Goal: Transaction & Acquisition: Subscribe to service/newsletter

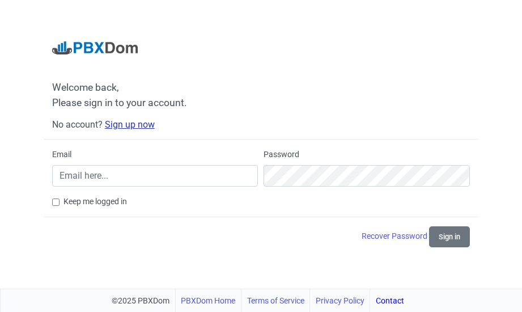
click at [131, 125] on link "Sign up now" at bounding box center [130, 124] width 50 height 11
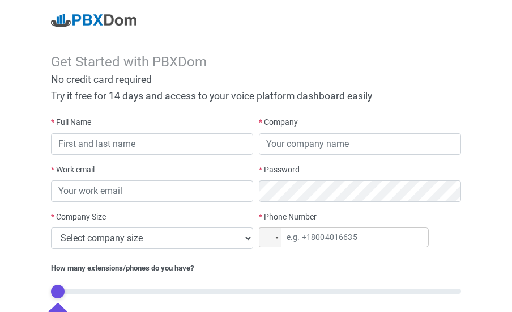
click at [75, 120] on label "* Full Name" at bounding box center [71, 122] width 40 height 12
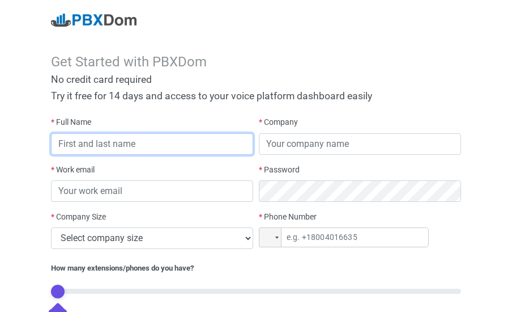
click at [93, 148] on input "text" at bounding box center [152, 144] width 202 height 22
type input "muzehe [PERSON_NAME]"
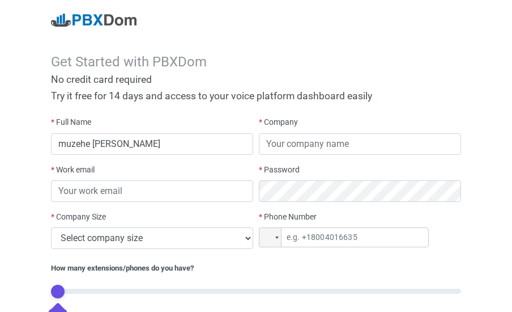
click at [112, 173] on div "* Work email" at bounding box center [152, 183] width 202 height 38
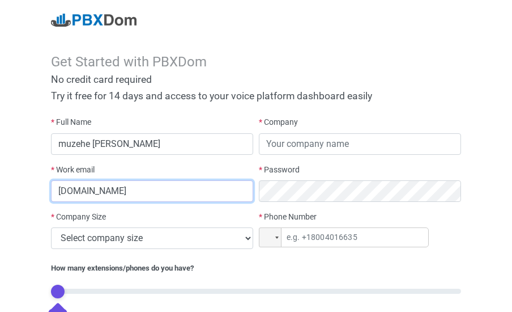
type input "[DOMAIN_NAME]"
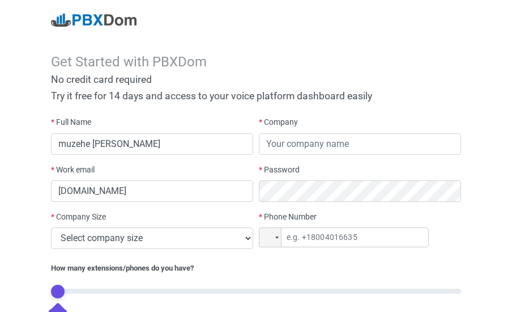
click at [289, 126] on label "* Company" at bounding box center [278, 122] width 39 height 12
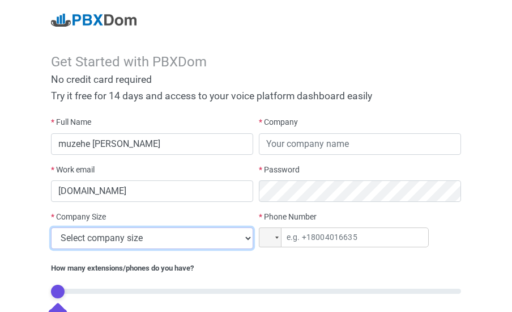
click at [51, 227] on select "Select company size 1 - 9 employees 10 - 49 employees 50 - 199 employees 200 - …" at bounding box center [152, 238] width 202 height 22
select select "3"
click option "50 - 199 employees" at bounding box center [0, 0] width 0 height 0
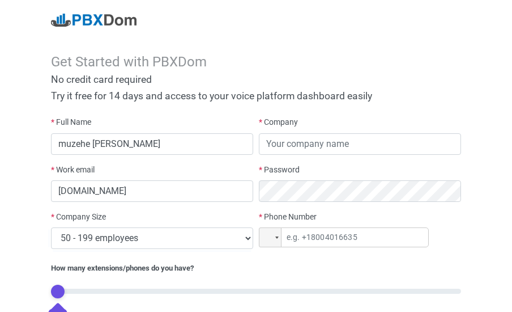
click at [314, 161] on div "* Company" at bounding box center [360, 139] width 208 height 47
click at [311, 170] on div "* Password" at bounding box center [360, 183] width 202 height 38
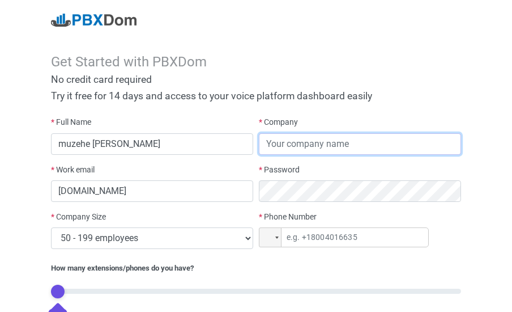
click at [286, 143] on input "text" at bounding box center [360, 144] width 202 height 22
type input "SYScom"
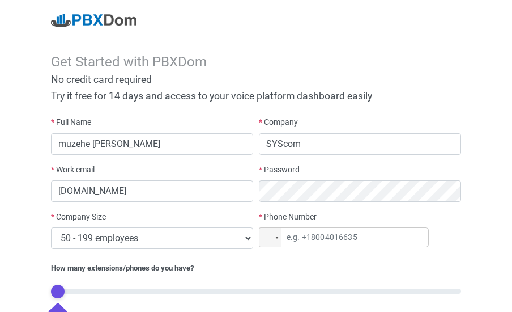
click at [297, 179] on div "* Password" at bounding box center [360, 183] width 202 height 38
click at [229, 180] on div "* Work email [DOMAIN_NAME]" at bounding box center [152, 183] width 202 height 38
click at [285, 213] on label "* Phone Number" at bounding box center [288, 217] width 58 height 12
click at [297, 239] on input "tel" at bounding box center [344, 237] width 170 height 20
click at [275, 236] on div at bounding box center [276, 237] width 3 height 2
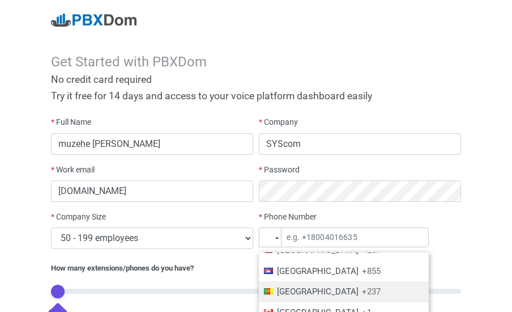
scroll to position [551, 0]
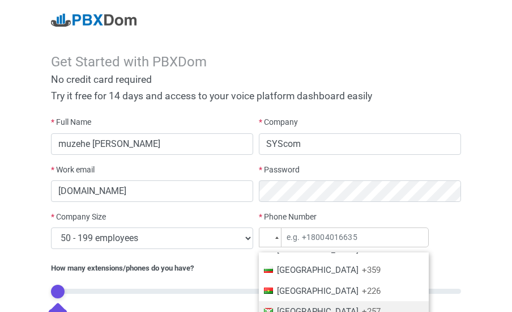
click at [287, 306] on span "[GEOGRAPHIC_DATA]" at bounding box center [318, 311] width 82 height 10
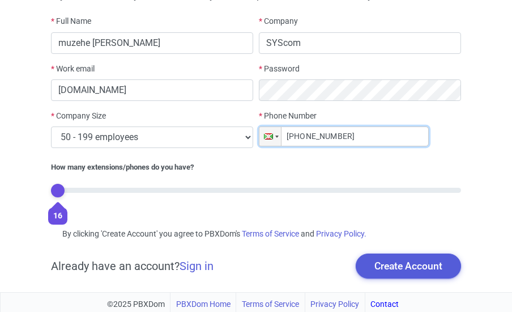
scroll to position [104, 0]
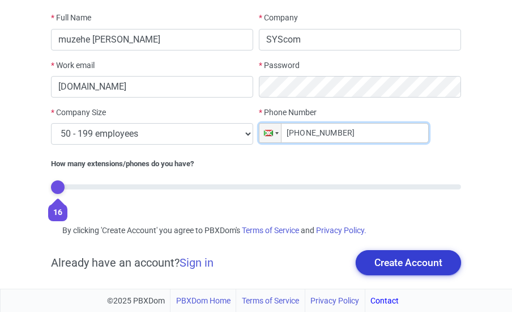
type input "[PHONE_NUMBER]"
click at [416, 267] on button "Create Account" at bounding box center [408, 262] width 105 height 25
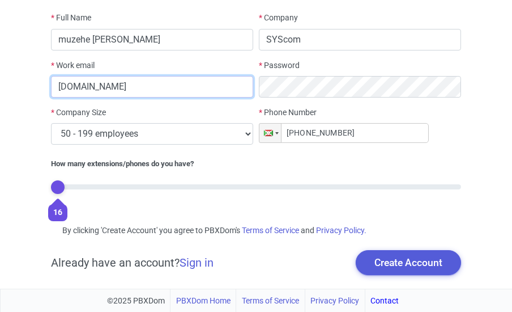
click at [90, 87] on input "[DOMAIN_NAME]" at bounding box center [152, 87] width 202 height 22
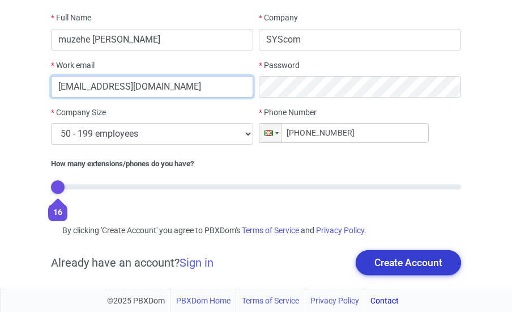
type input "[EMAIL_ADDRESS][DOMAIN_NAME]"
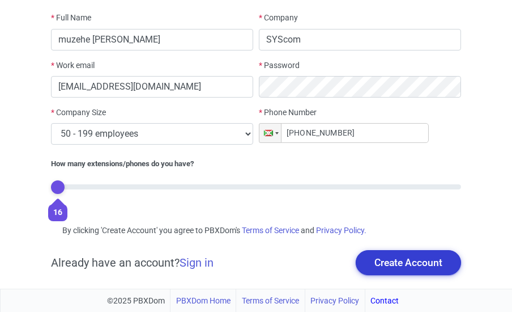
click at [386, 259] on button "Create Account" at bounding box center [408, 262] width 105 height 25
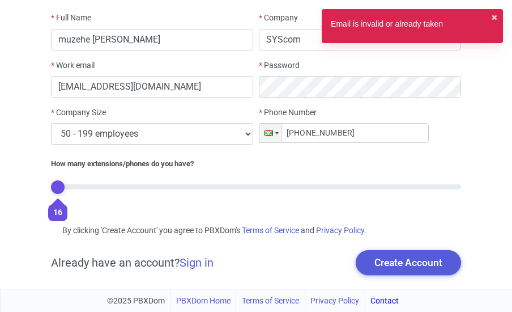
click at [376, 28] on div "Email is invalid or already taken" at bounding box center [387, 26] width 112 height 16
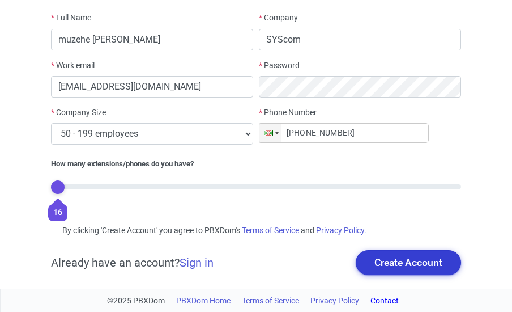
click at [404, 264] on button "Create Account" at bounding box center [408, 262] width 105 height 25
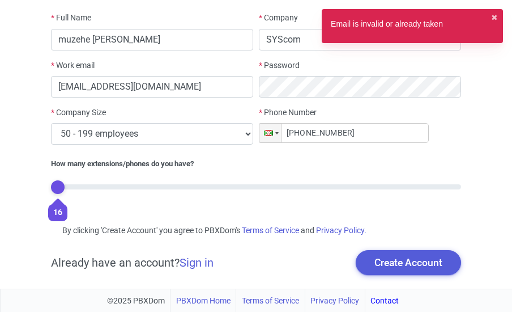
click at [386, 26] on div "Email is invalid or already taken" at bounding box center [387, 26] width 112 height 16
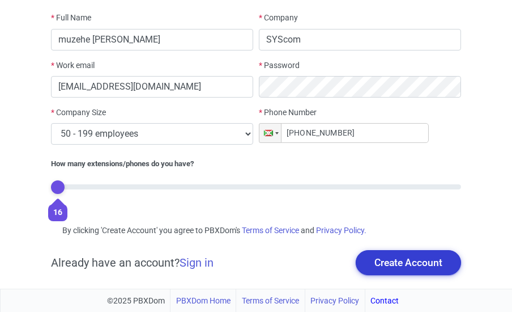
click at [386, 258] on button "Create Account" at bounding box center [408, 262] width 105 height 25
click at [406, 262] on button "Create Account" at bounding box center [408, 262] width 105 height 25
